Goal: Book appointment/travel/reservation

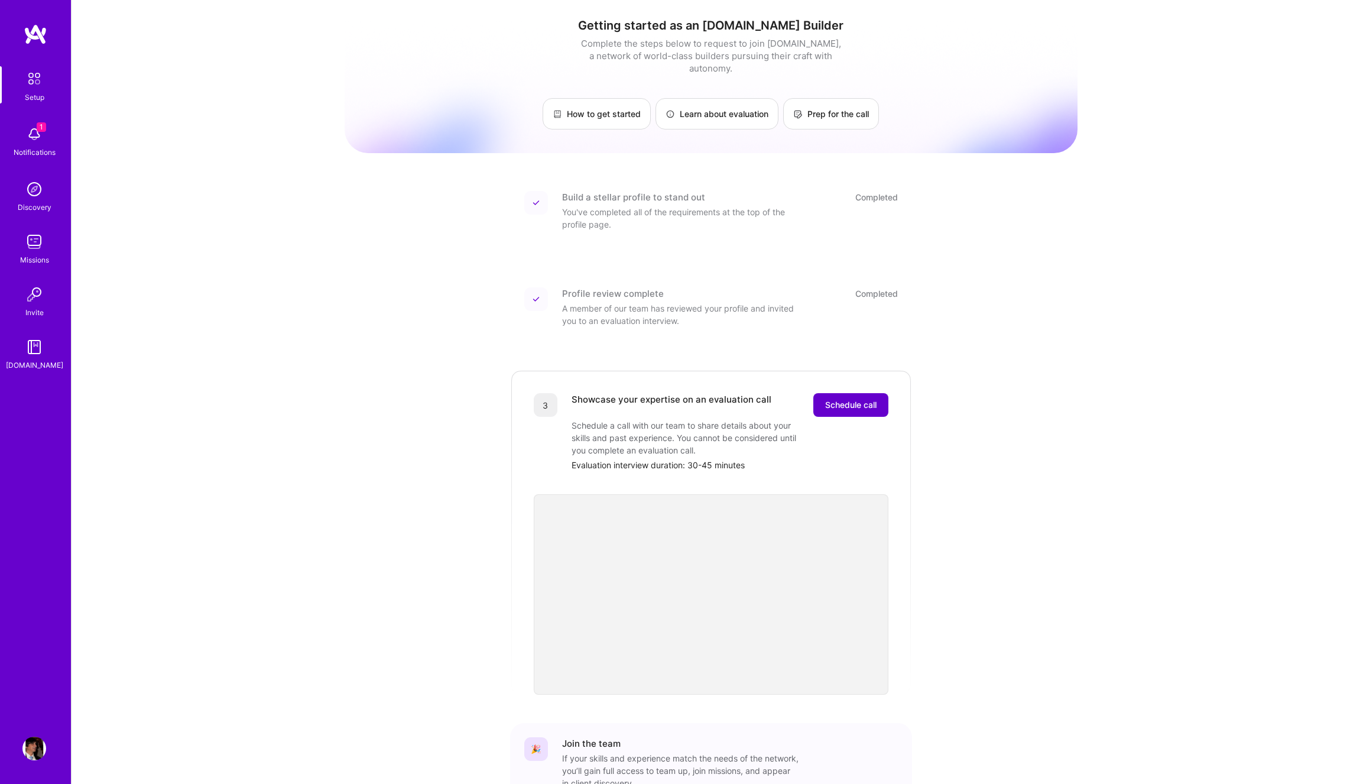
click at [836, 399] on span "Schedule call" at bounding box center [850, 405] width 51 height 12
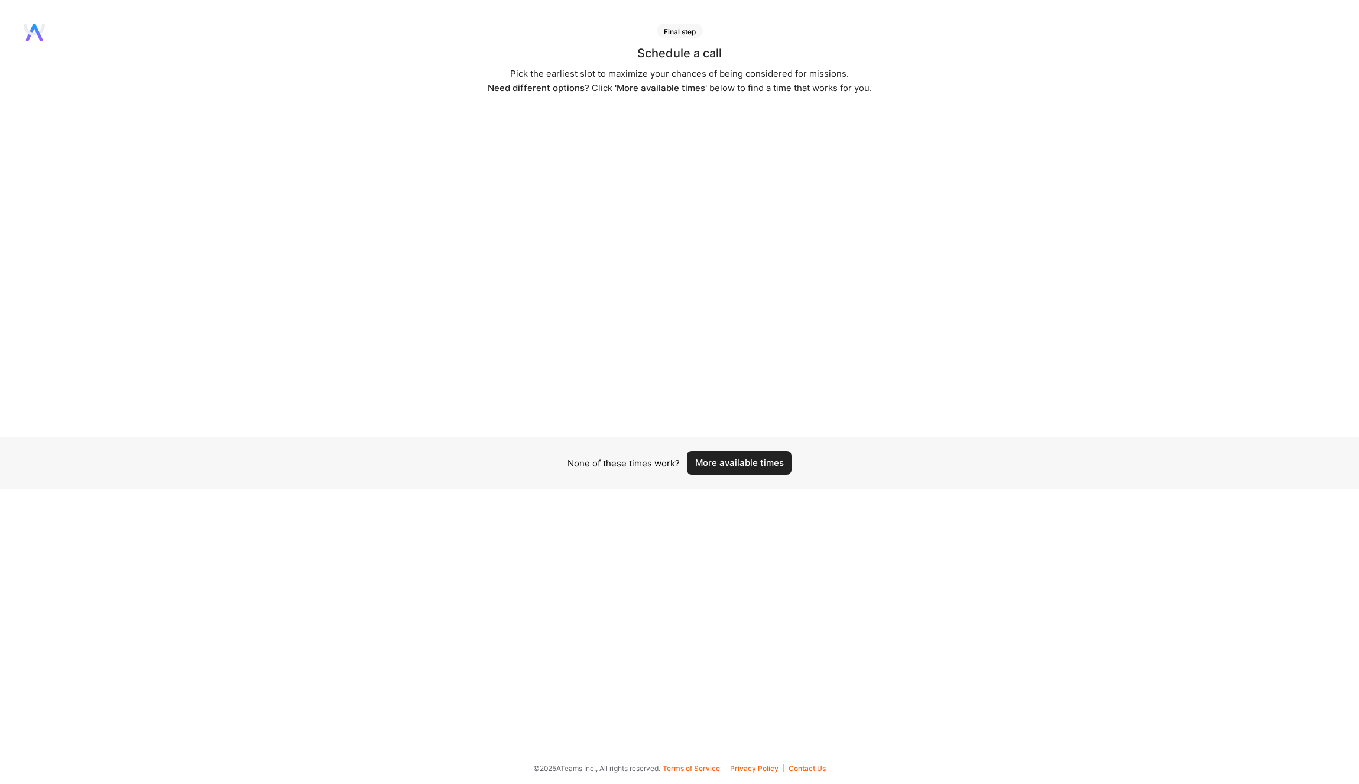
click at [738, 462] on button "More available times" at bounding box center [739, 463] width 105 height 24
click at [884, 557] on div "Final step Schedule a call Pick the earliest slot to maximize your chances of b…" at bounding box center [679, 381] width 1359 height 714
click at [735, 467] on button "More available times" at bounding box center [739, 463] width 105 height 24
click at [737, 460] on button "More available times" at bounding box center [739, 463] width 105 height 24
click at [757, 464] on button "More available times" at bounding box center [739, 463] width 105 height 24
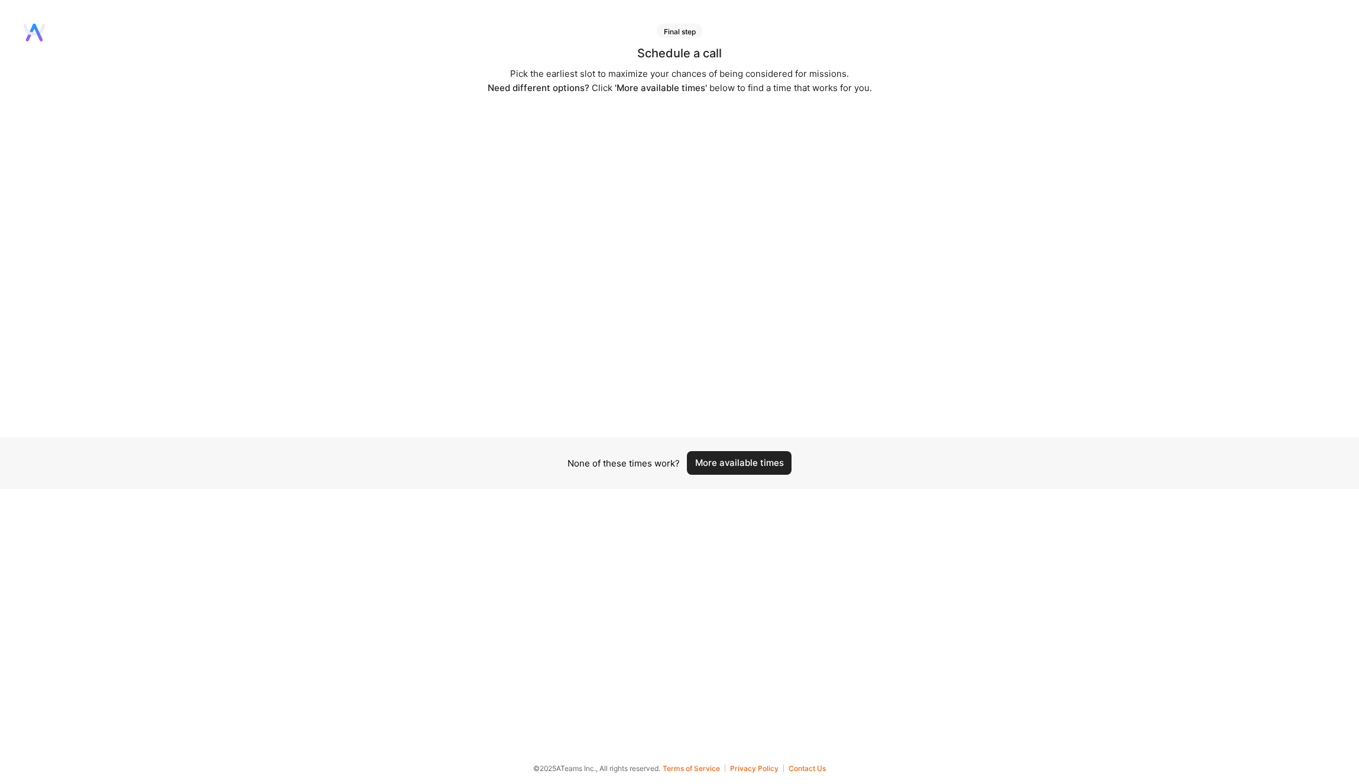
click at [757, 464] on button "More available times" at bounding box center [739, 463] width 105 height 24
click at [723, 463] on button "More available times" at bounding box center [739, 463] width 105 height 24
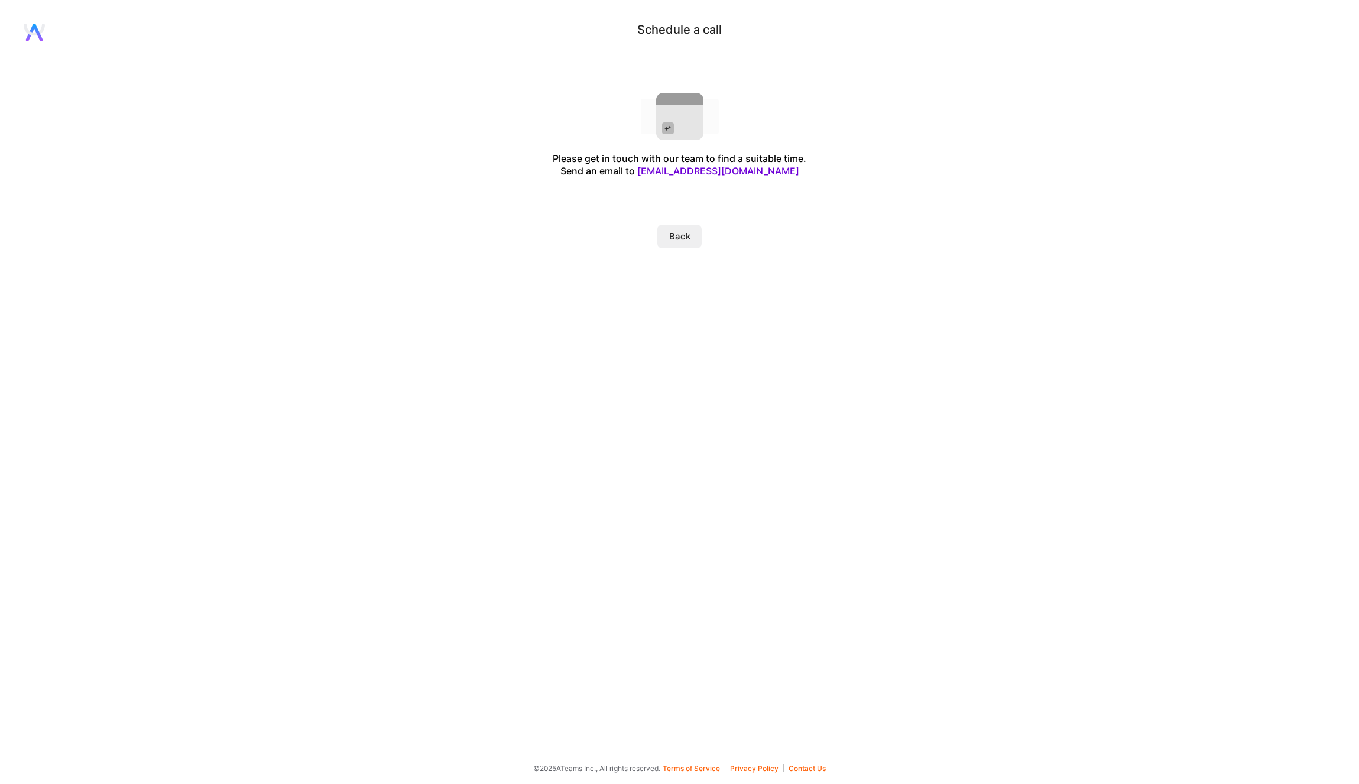
click at [682, 238] on button "Back" at bounding box center [679, 237] width 44 height 24
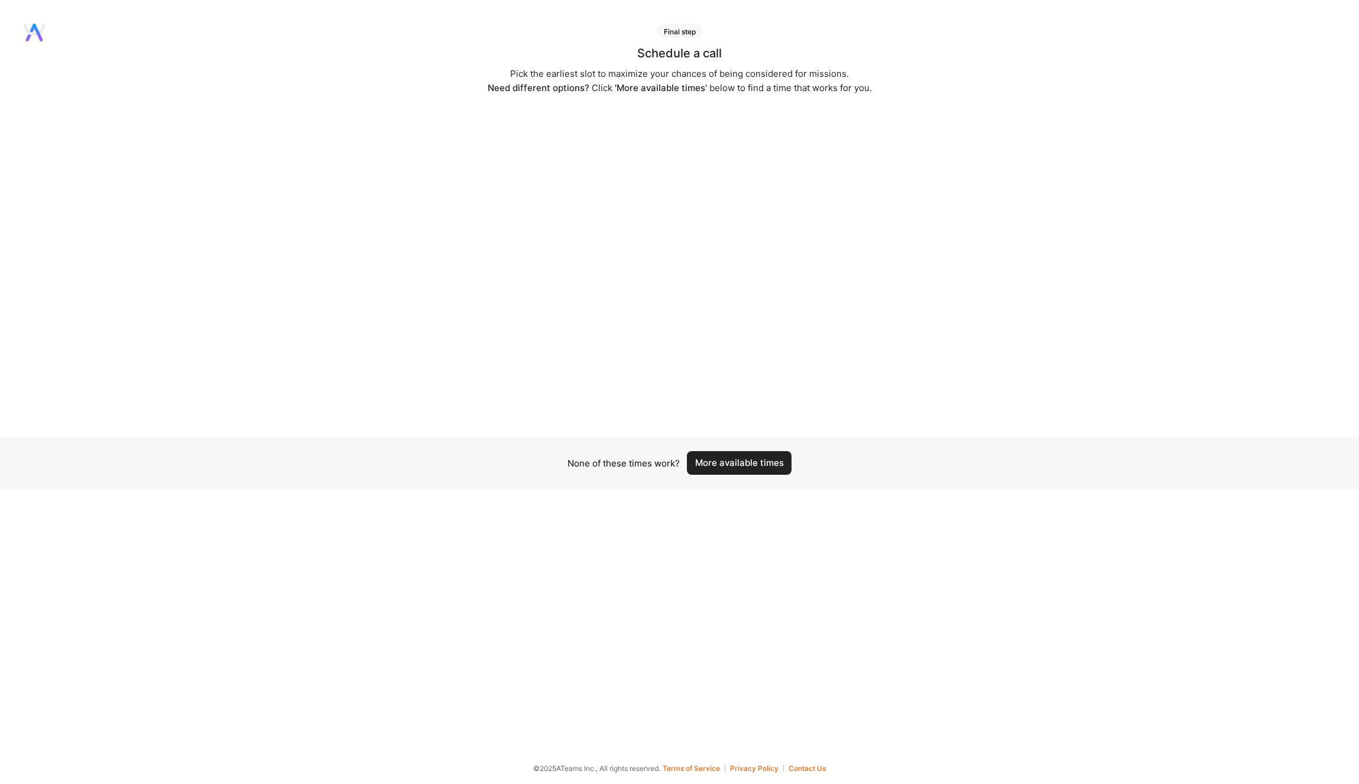
click at [740, 463] on button "More available times" at bounding box center [739, 463] width 105 height 24
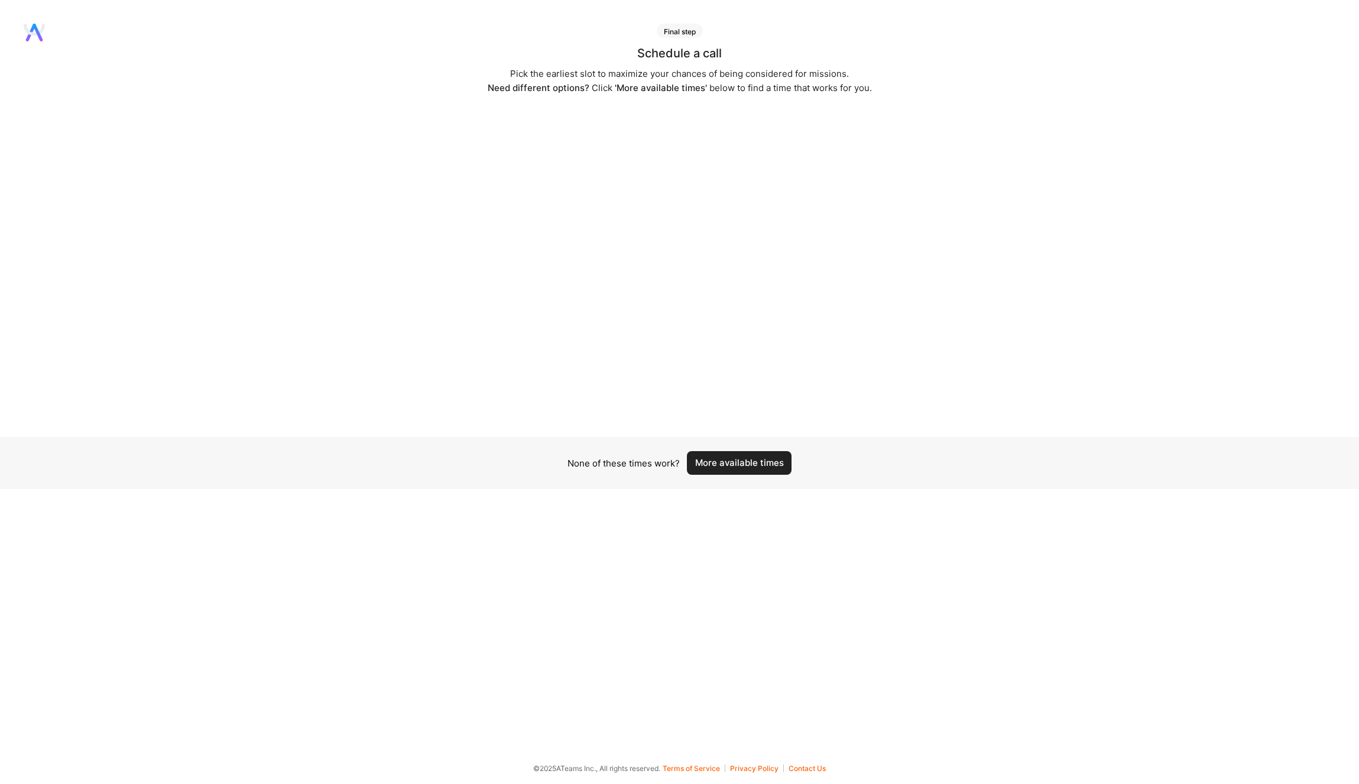
click at [740, 463] on button "More available times" at bounding box center [739, 463] width 105 height 24
